Goal: Navigation & Orientation: Go to known website

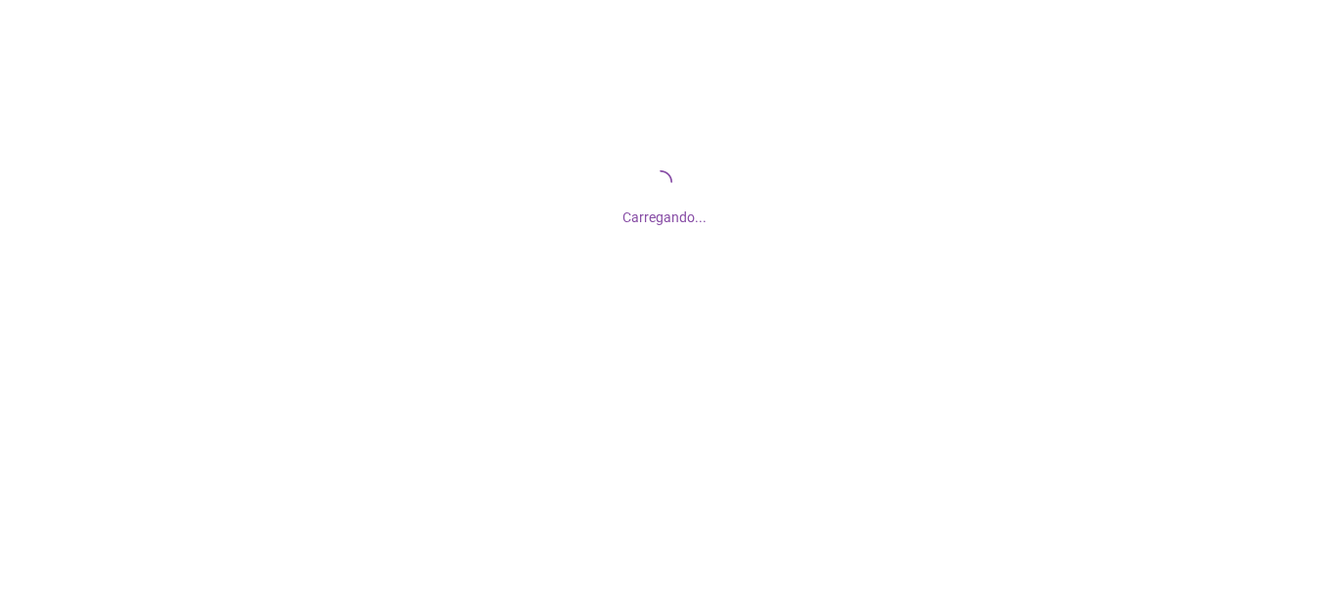
click at [5, 85] on div "Carregando..." at bounding box center [664, 195] width 1329 height 391
